Goal: Task Accomplishment & Management: Manage account settings

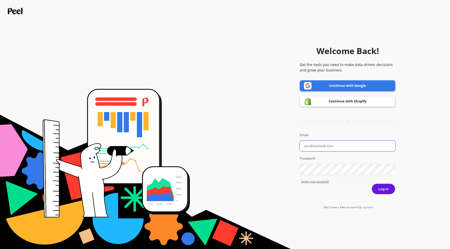
type input "Vivek Singh"
click at [216, 82] on form "Welcome Back! Get the tools you need to make data-driven decisions and grow you…" at bounding box center [225, 125] width 444 height 244
click at [315, 85] on link "Continue with Google" at bounding box center [346, 85] width 95 height 11
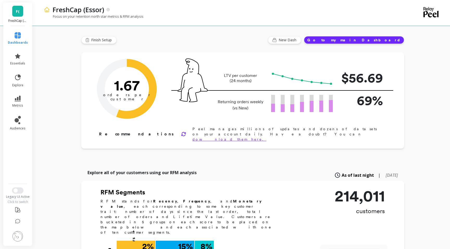
click at [14, 21] on p "FreshCap (Essor)" at bounding box center [17, 21] width 19 height 4
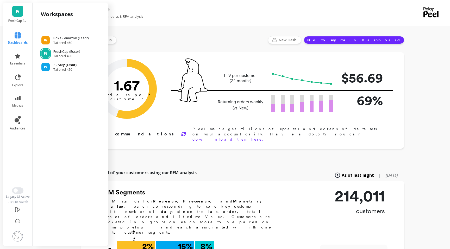
click at [63, 67] on p "Puracy (Essor)" at bounding box center [64, 64] width 23 height 5
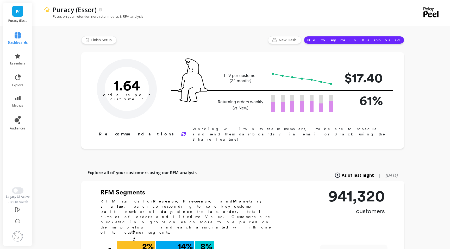
type input "Champions"
type input "74604"
click at [16, 93] on li "metrics" at bounding box center [18, 102] width 26 height 18
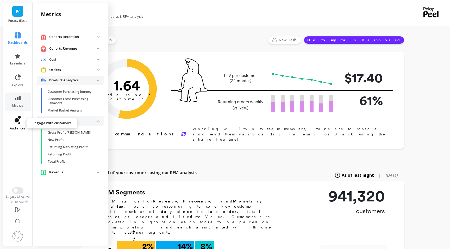
click at [19, 124] on icon at bounding box center [19, 123] width 2 height 2
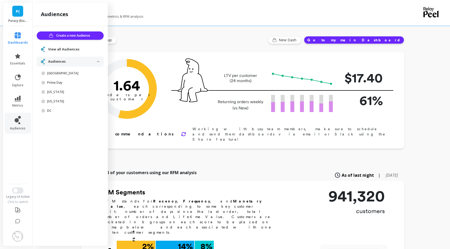
click at [76, 63] on p "Audiences" at bounding box center [72, 61] width 49 height 5
click at [79, 48] on link "View all Audiences" at bounding box center [73, 49] width 51 height 5
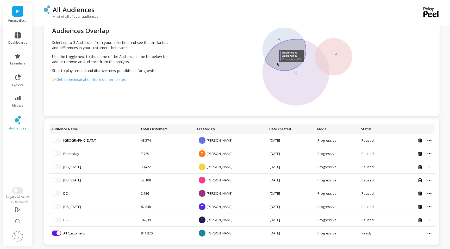
scroll to position [15, 0]
click at [429, 235] on td at bounding box center [412, 233] width 44 height 13
click at [429, 234] on icon at bounding box center [429, 233] width 4 height 1
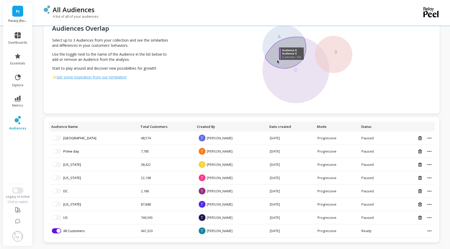
scroll to position [0, 0]
